Goal: Task Accomplishment & Management: Use online tool/utility

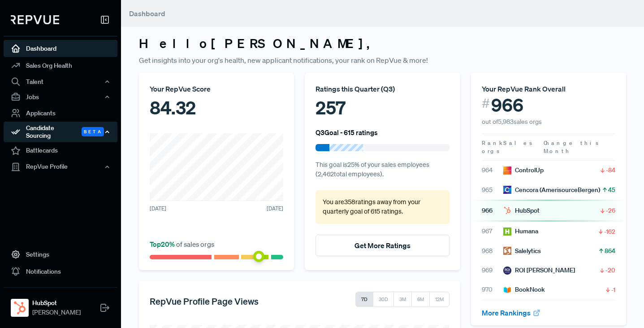
click at [46, 130] on div "Candidate Sourcing Beta" at bounding box center [61, 131] width 114 height 21
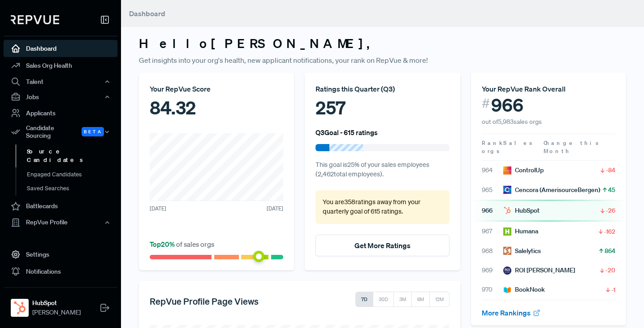
click at [55, 146] on link "Source Candidates" at bounding box center [73, 155] width 114 height 23
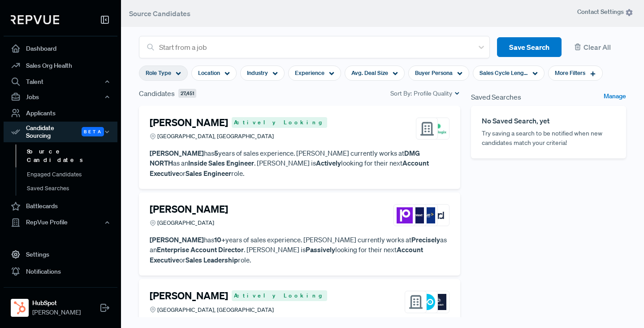
click at [181, 73] on div "Role Type" at bounding box center [163, 72] width 49 height 15
click at [228, 71] on icon at bounding box center [226, 73] width 5 height 5
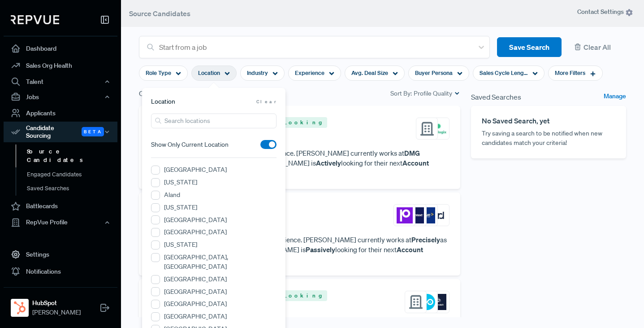
click at [364, 94] on div "Candidates 27,451 Sort By: Profile Quality" at bounding box center [299, 93] width 321 height 11
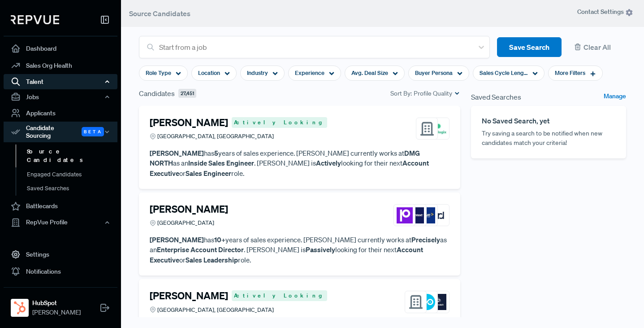
click at [35, 84] on div "Talent" at bounding box center [61, 81] width 114 height 15
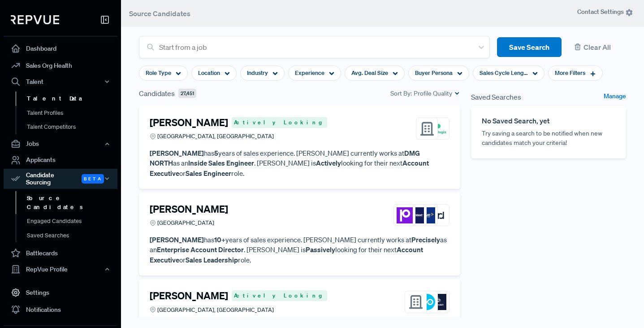
click at [38, 99] on link "Talent Data" at bounding box center [73, 98] width 114 height 14
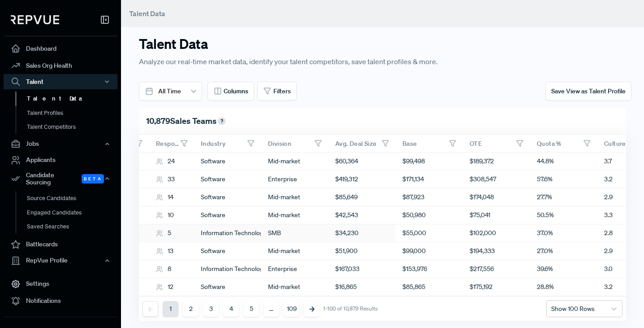
scroll to position [0, 371]
